Goal: Find specific page/section

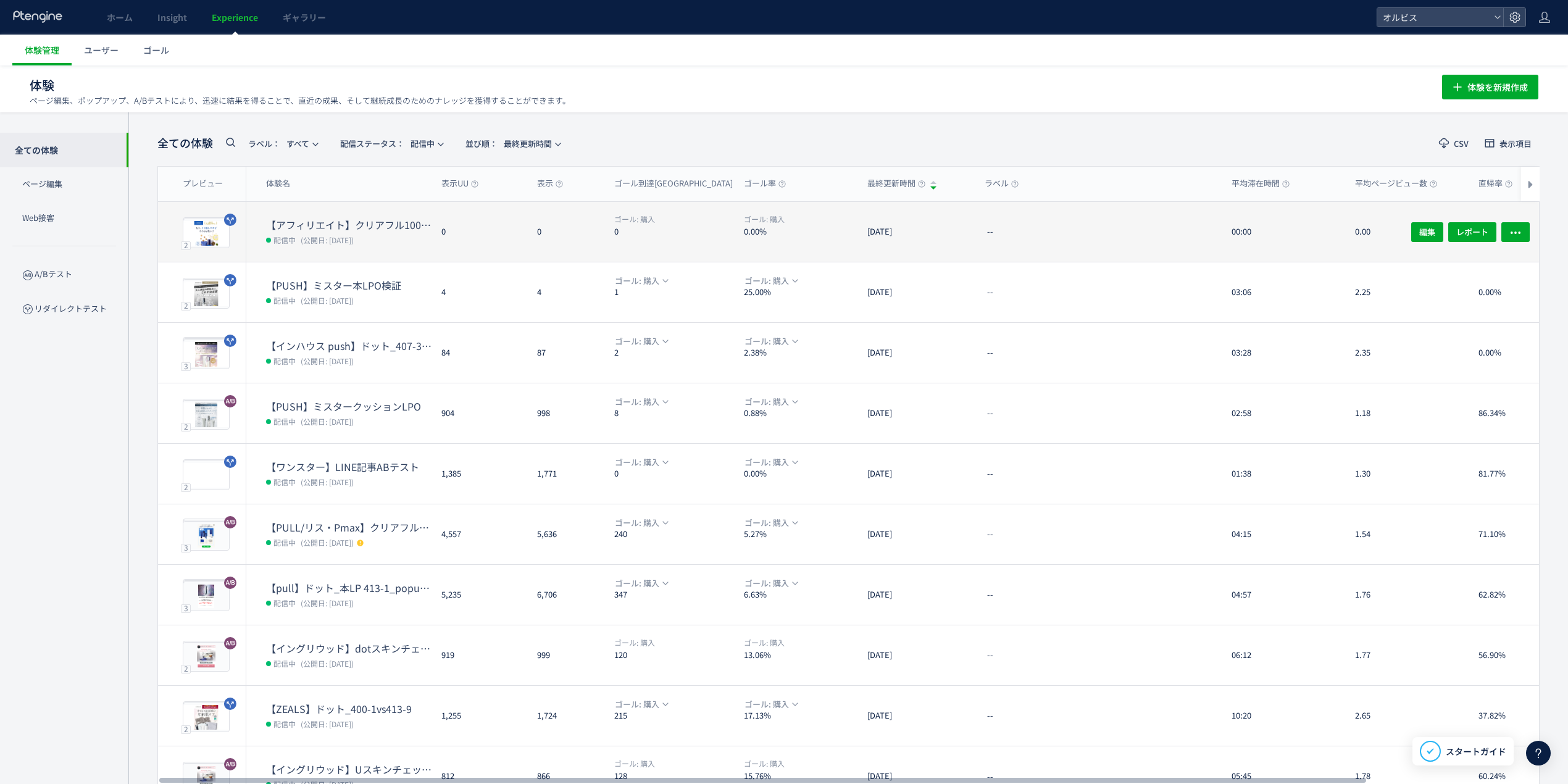
click at [474, 238] on div "0" at bounding box center [479, 231] width 96 height 60
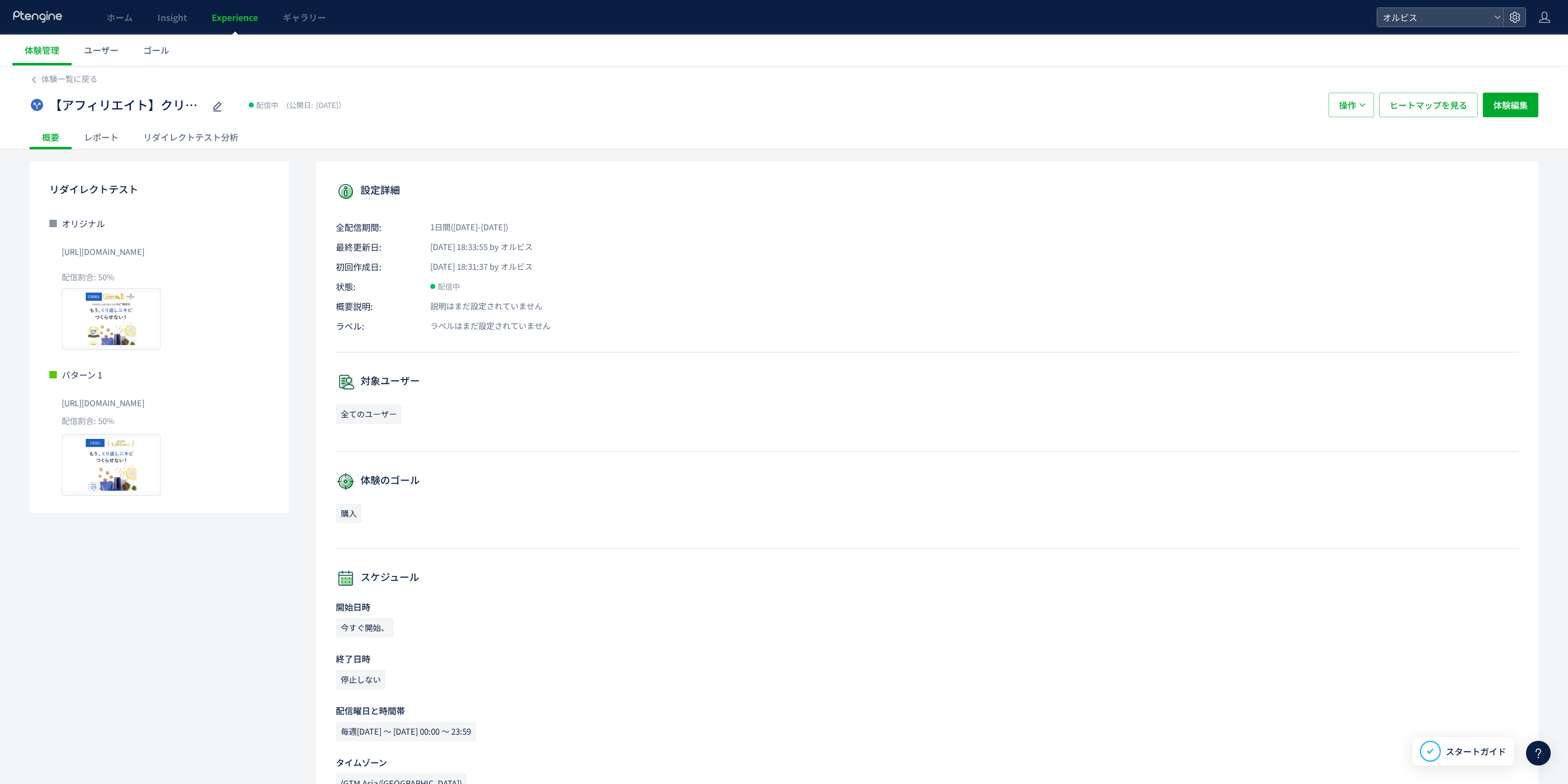
click at [158, 134] on div "リダイレクトテスト分析" at bounding box center [190, 137] width 120 height 25
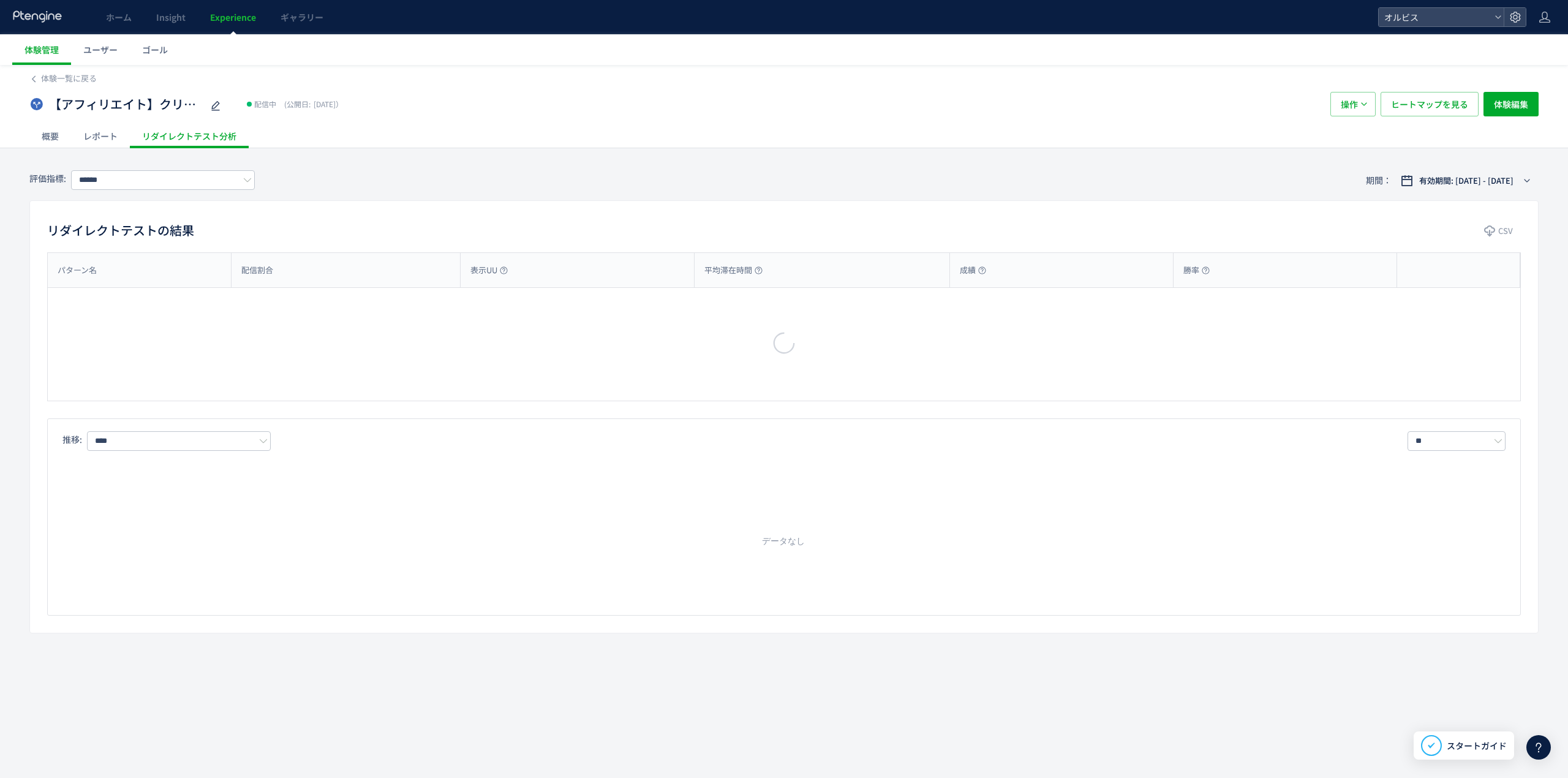
type input "**"
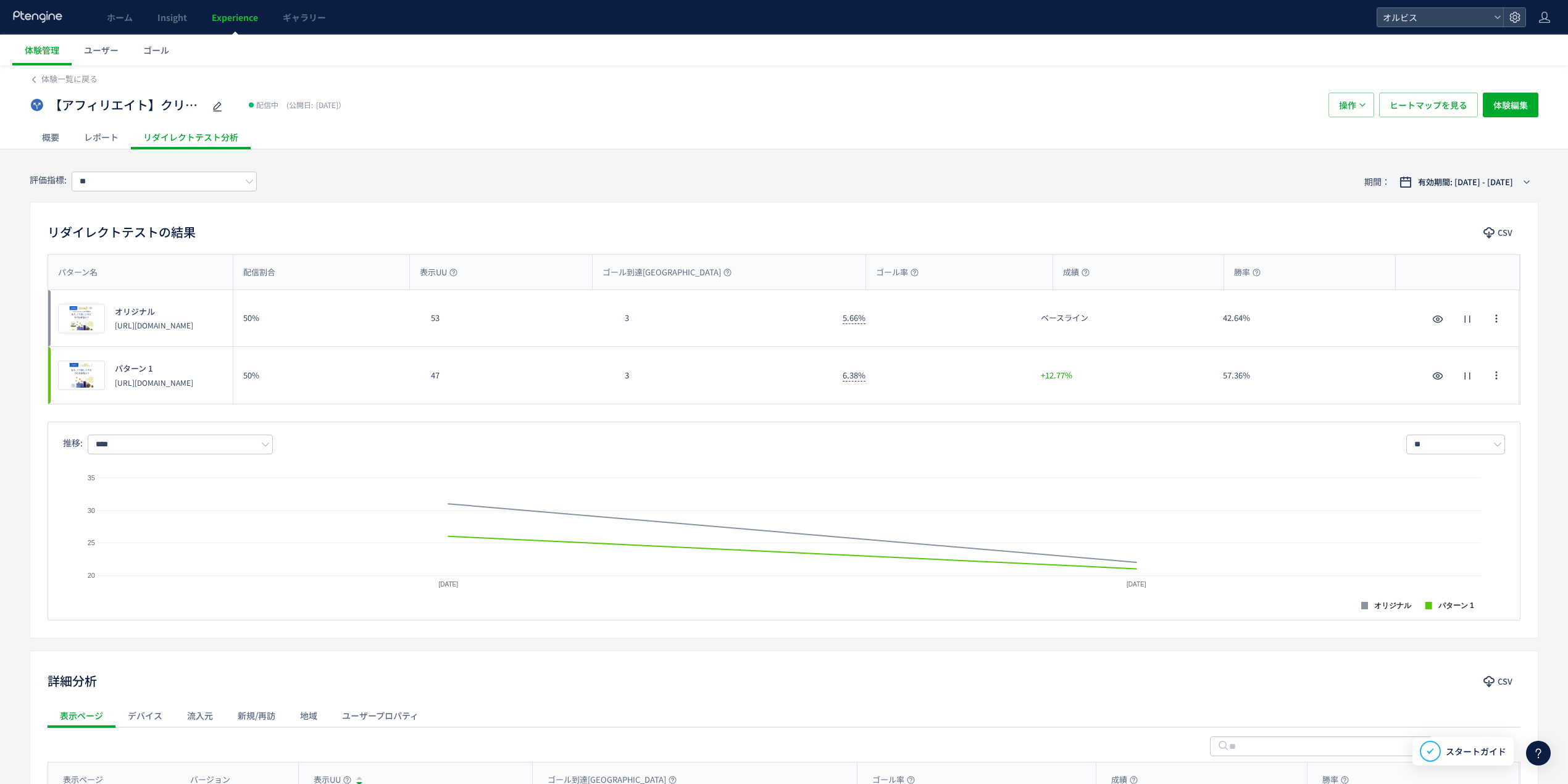
click at [78, 85] on div "【アフィリエイト】クリアフル100番LP検証 配信中 (公開日: [DATE]） 操作 ヒートマップを見る 体験編集" at bounding box center [784, 105] width 1509 height 40
click at [90, 80] on span "体験一覧に戻る" at bounding box center [69, 79] width 56 height 11
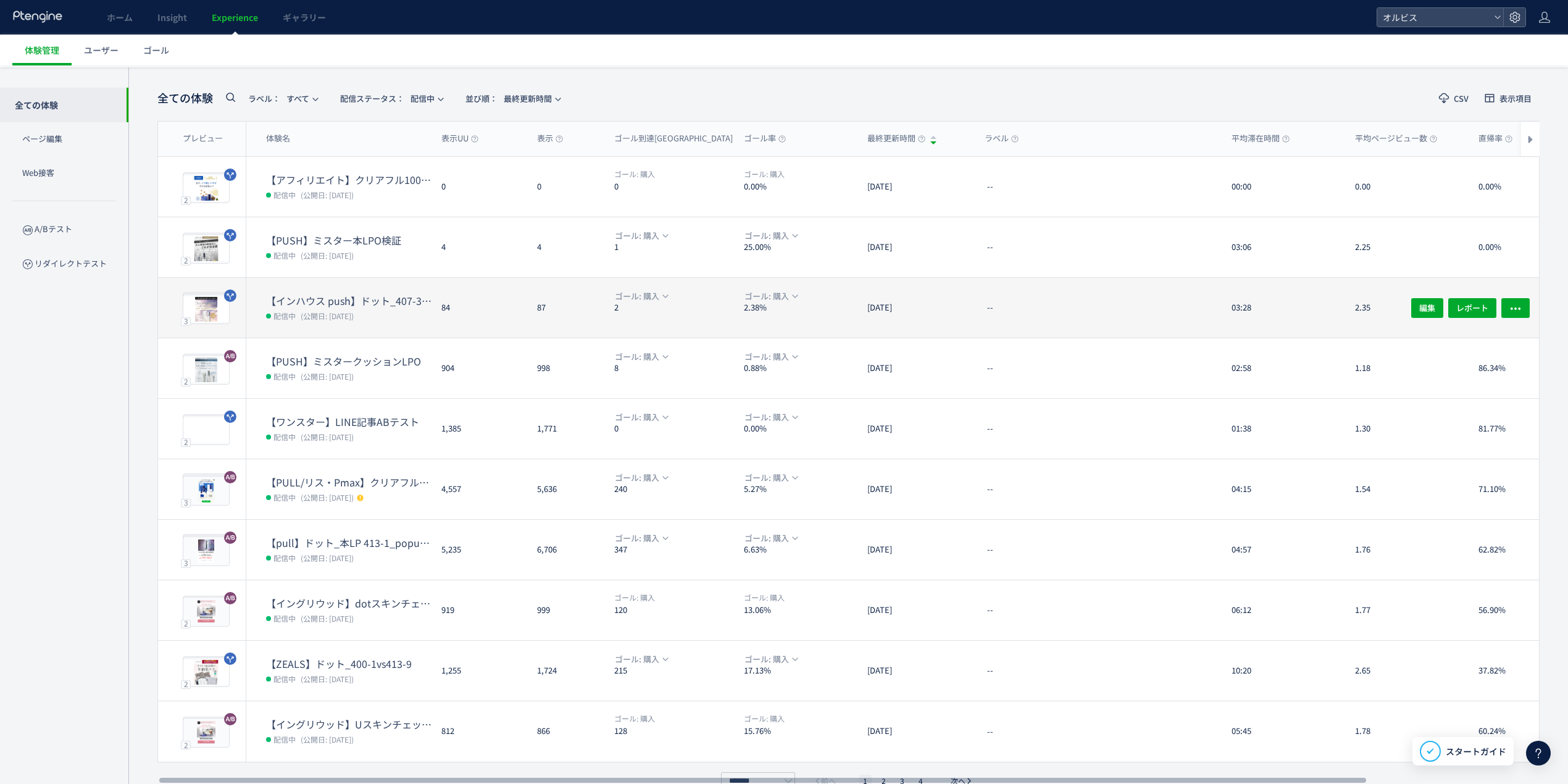
scroll to position [68, 0]
